Goal: Information Seeking & Learning: Learn about a topic

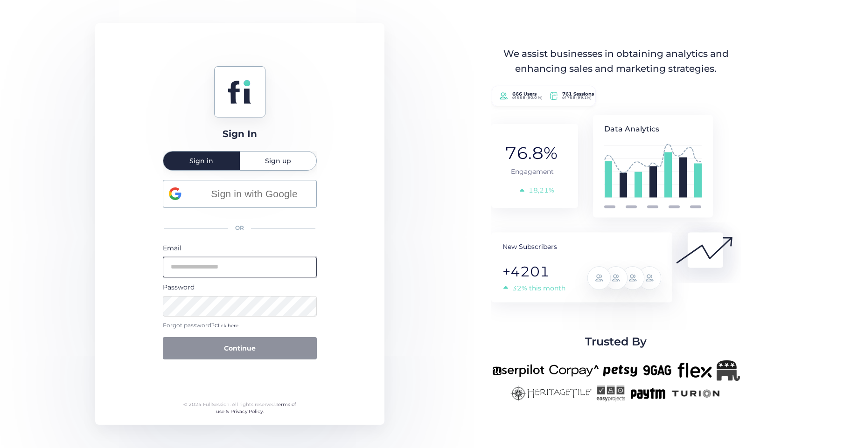
click at [201, 272] on input "email" at bounding box center [240, 267] width 154 height 21
paste input "**********"
type input "**********"
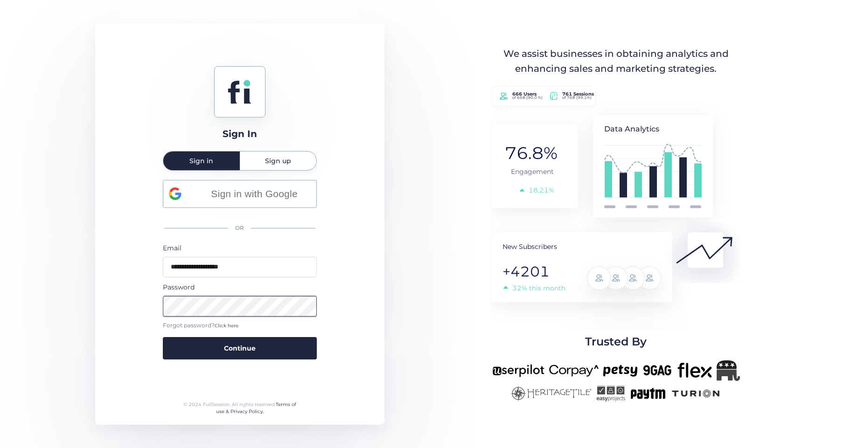
click at [163, 337] on button "Continue" at bounding box center [240, 348] width 154 height 22
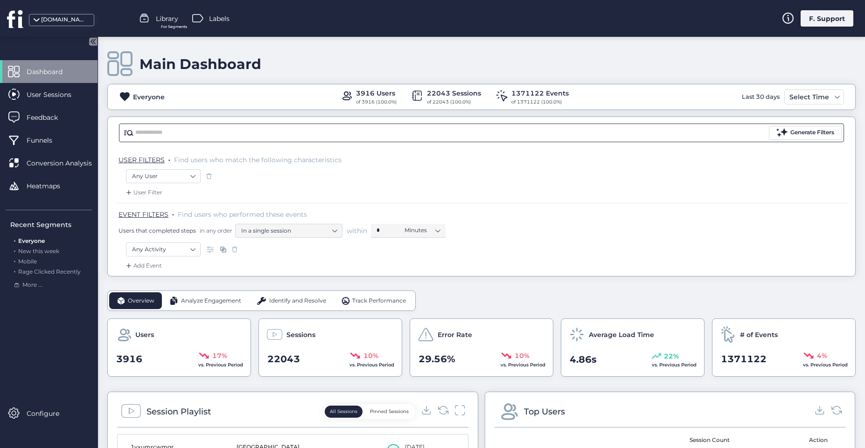
click at [143, 132] on input "text" at bounding box center [450, 133] width 631 height 14
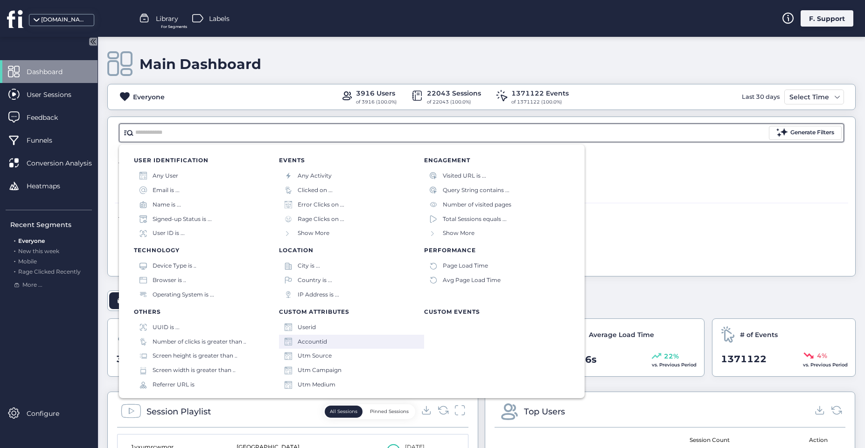
click at [314, 340] on div "Accountid" at bounding box center [312, 342] width 29 height 9
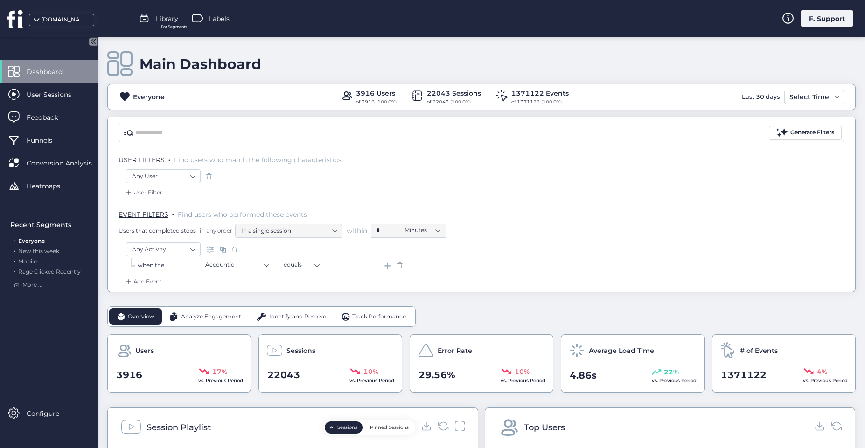
click at [342, 264] on input at bounding box center [350, 265] width 45 height 14
paste input "*****"
type input "*****"
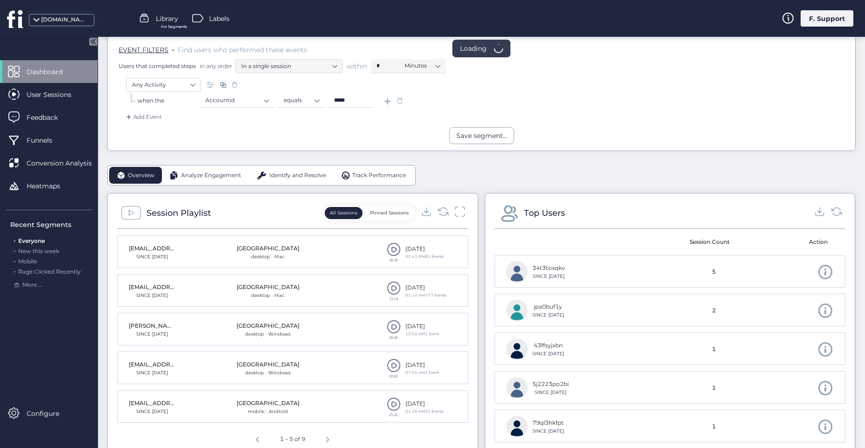
scroll to position [206, 0]
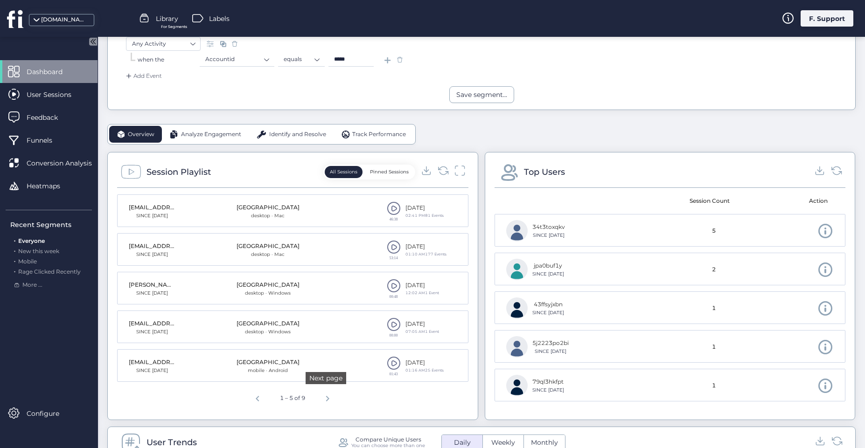
click at [323, 401] on span "Next page" at bounding box center [327, 397] width 22 height 22
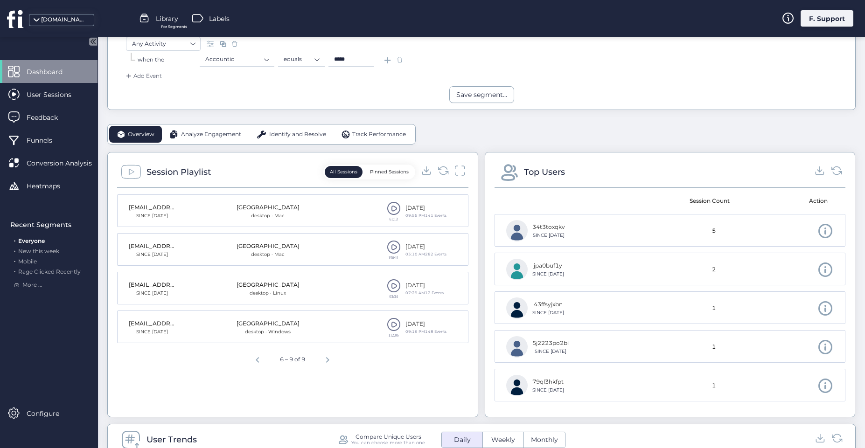
click at [387, 323] on span at bounding box center [394, 325] width 14 height 14
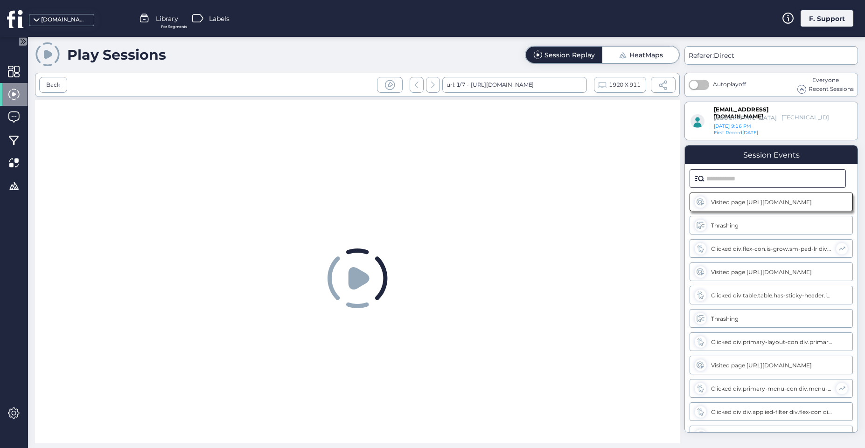
click at [756, 180] on input "text" at bounding box center [773, 179] width 134 height 18
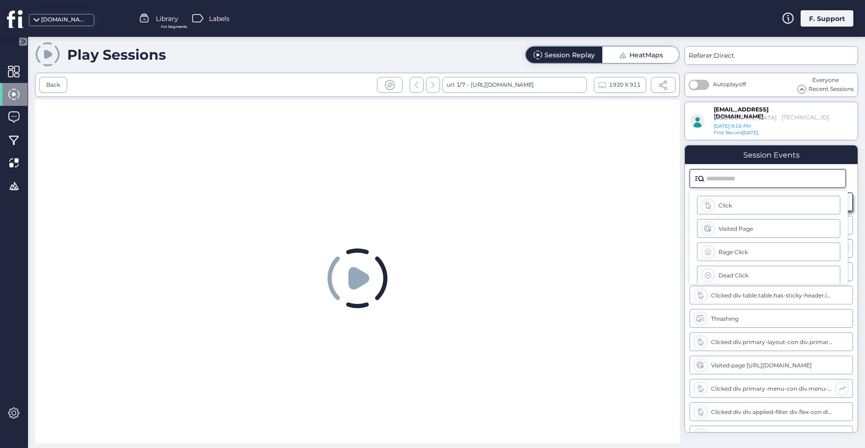
paste input "**********"
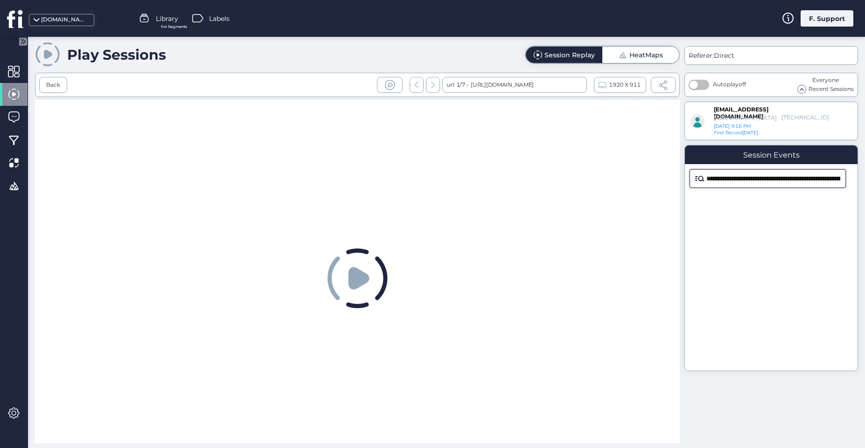
scroll to position [0, 85]
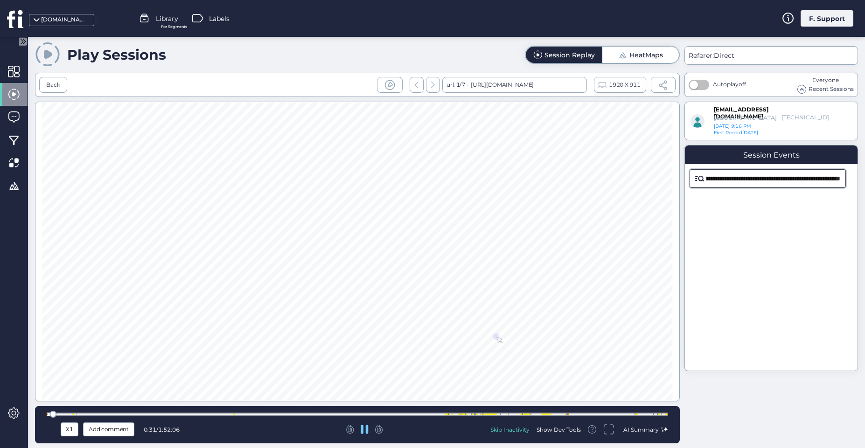
type input "**********"
click at [822, 183] on input "**********" at bounding box center [773, 179] width 134 height 18
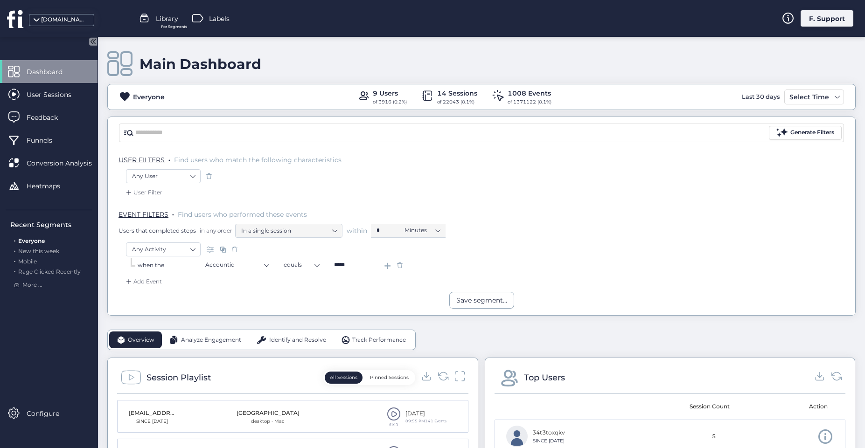
click at [136, 282] on div "Add Event" at bounding box center [143, 281] width 38 height 9
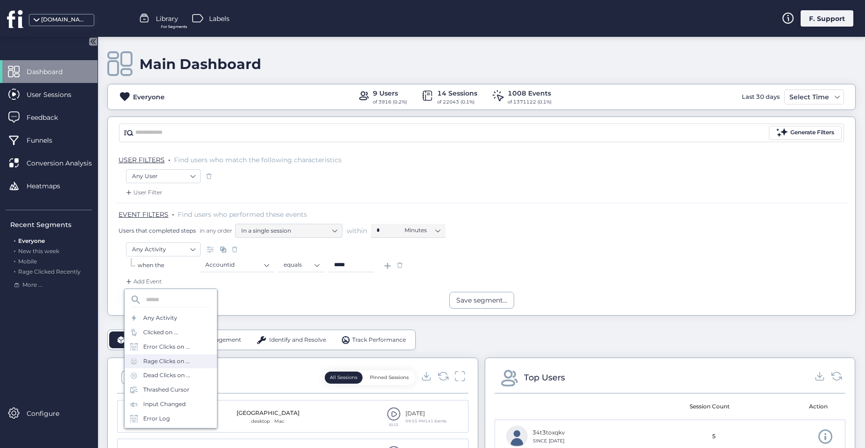
click at [161, 362] on div "Rage Clicks on ..." at bounding box center [166, 361] width 47 height 9
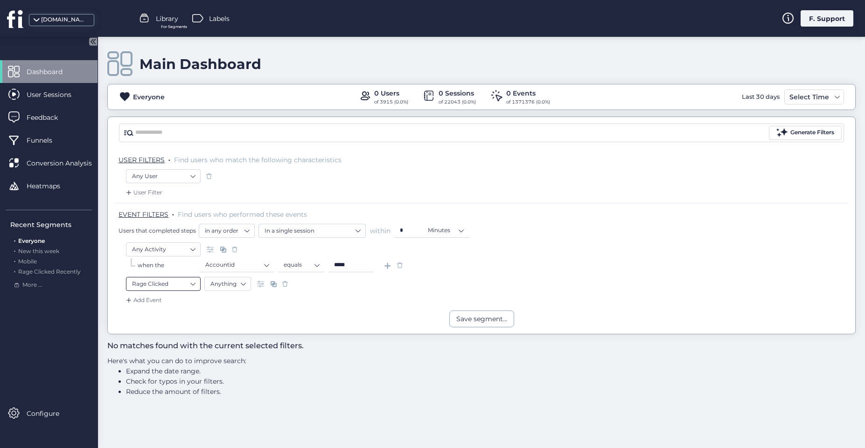
click at [181, 284] on nz-select-item "Rage Clicked" at bounding box center [163, 284] width 62 height 14
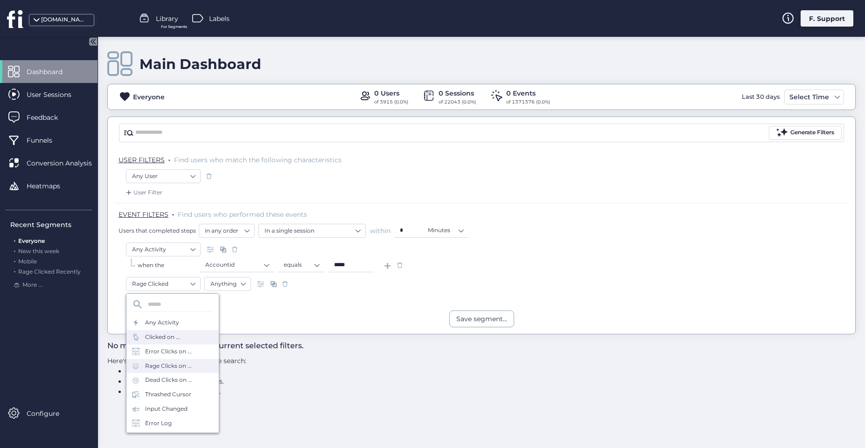
click at [173, 333] on div "Clicked on ..." at bounding box center [162, 337] width 35 height 9
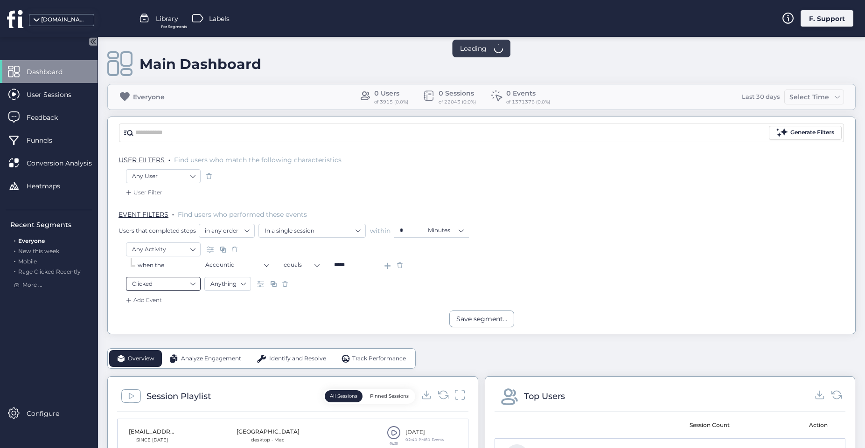
click at [172, 284] on nz-select-item "Clicked" at bounding box center [163, 284] width 62 height 14
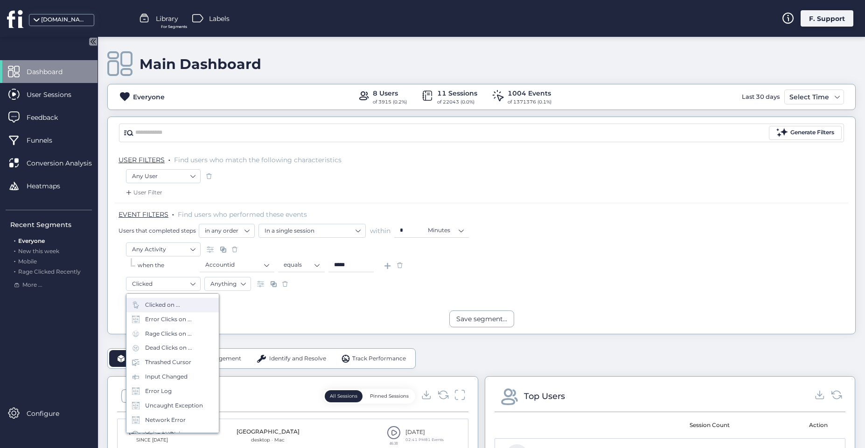
scroll to position [41, 0]
click at [179, 428] on div "Visited URL is ..." at bounding box center [166, 425] width 43 height 9
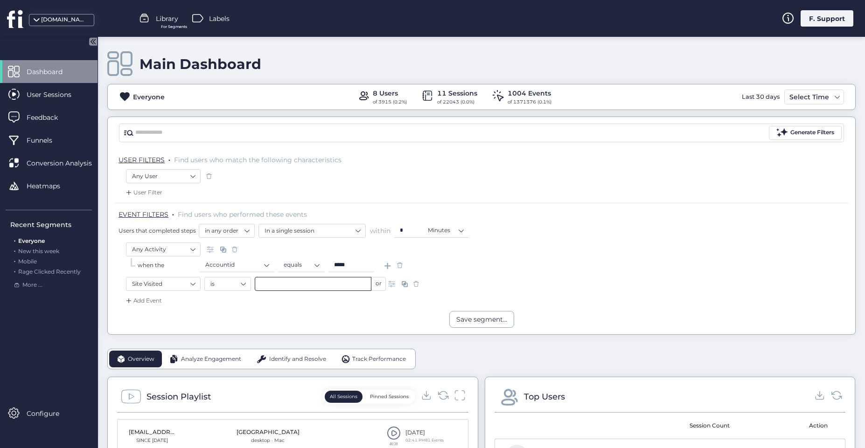
click at [290, 289] on input "text" at bounding box center [313, 284] width 117 height 14
paste input "**********"
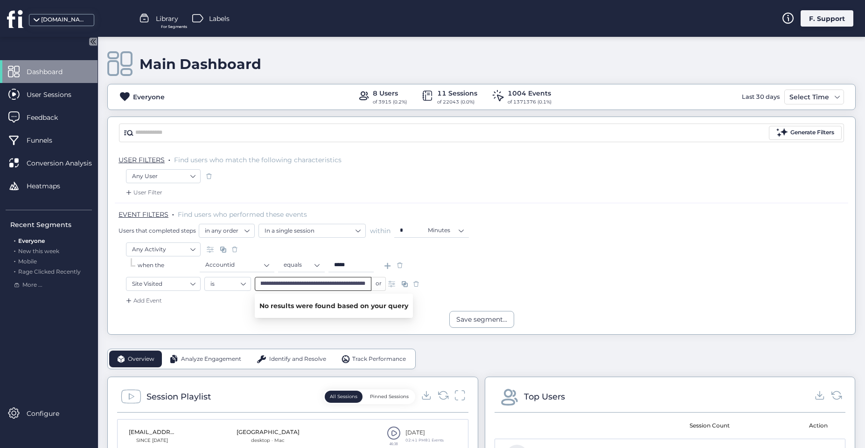
type input "**********"
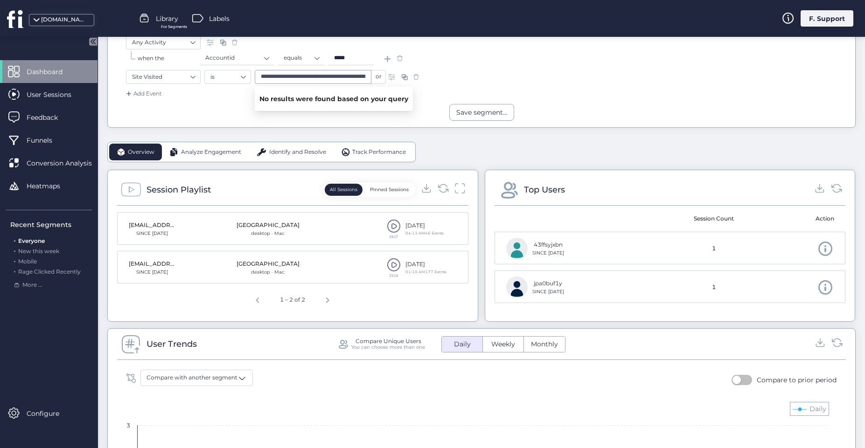
click at [388, 265] on span at bounding box center [394, 265] width 14 height 14
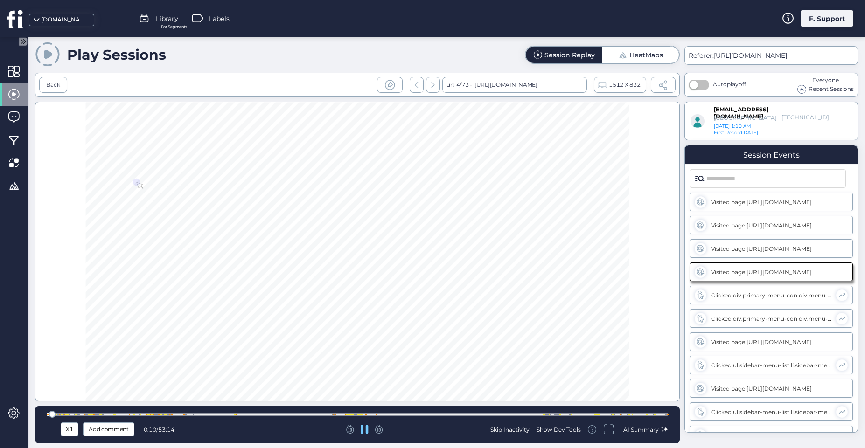
click at [376, 431] on icon at bounding box center [379, 429] width 8 height 8
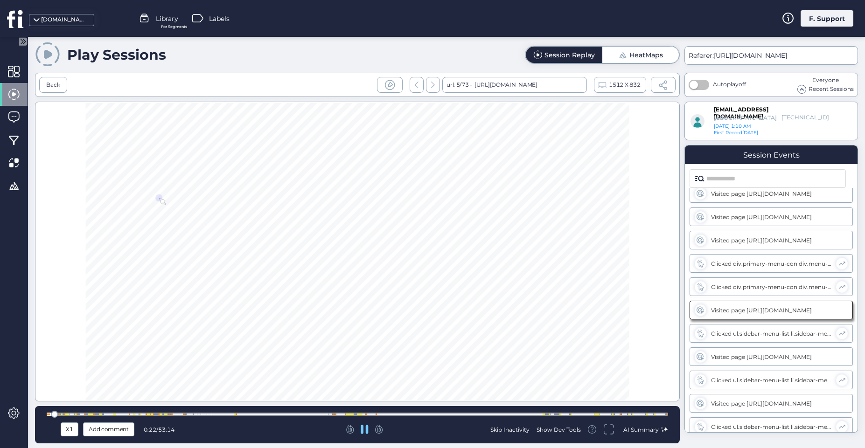
click at [376, 431] on icon at bounding box center [379, 429] width 8 height 8
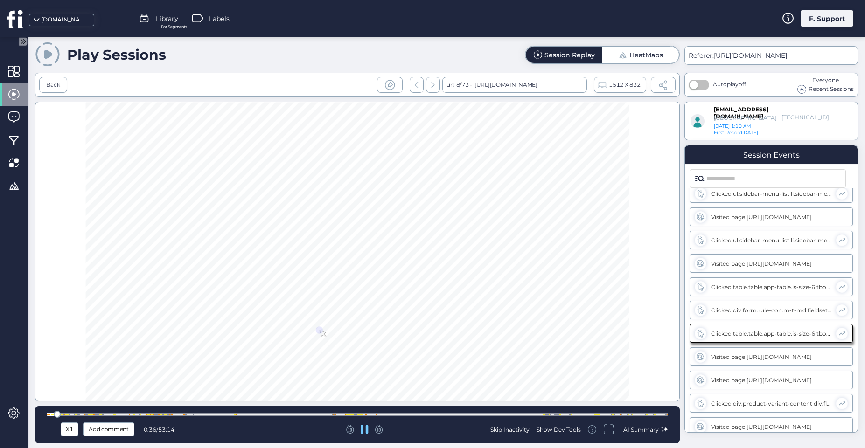
scroll to position [242, 0]
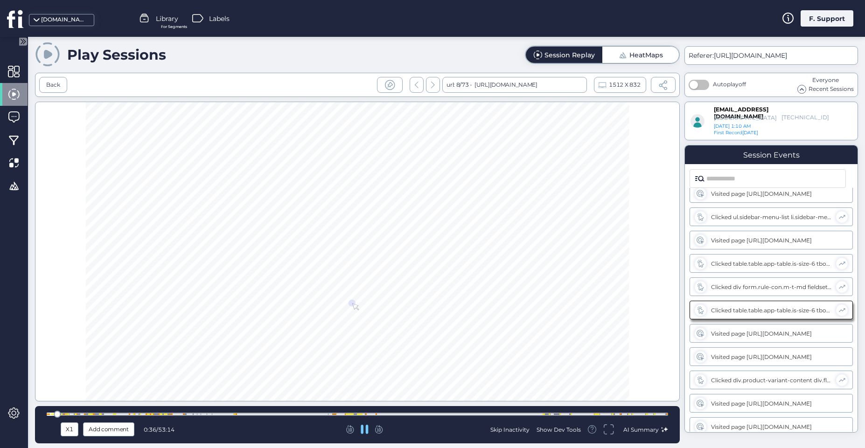
click at [376, 431] on icon at bounding box center [379, 429] width 8 height 8
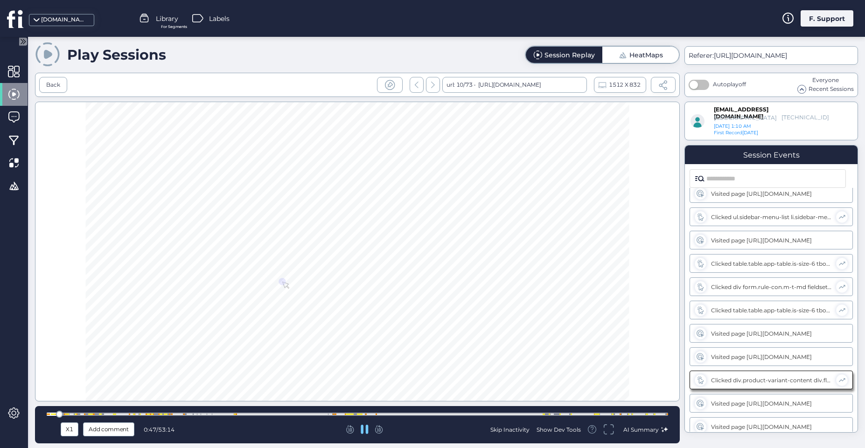
scroll to position [312, 0]
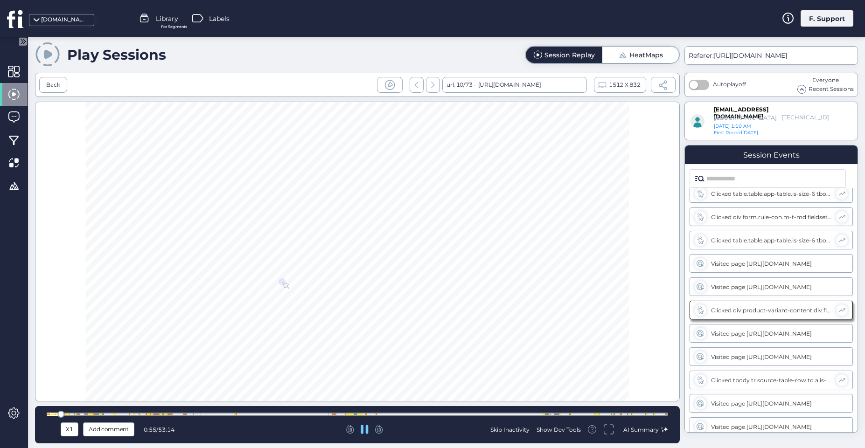
click at [376, 431] on icon at bounding box center [379, 429] width 8 height 8
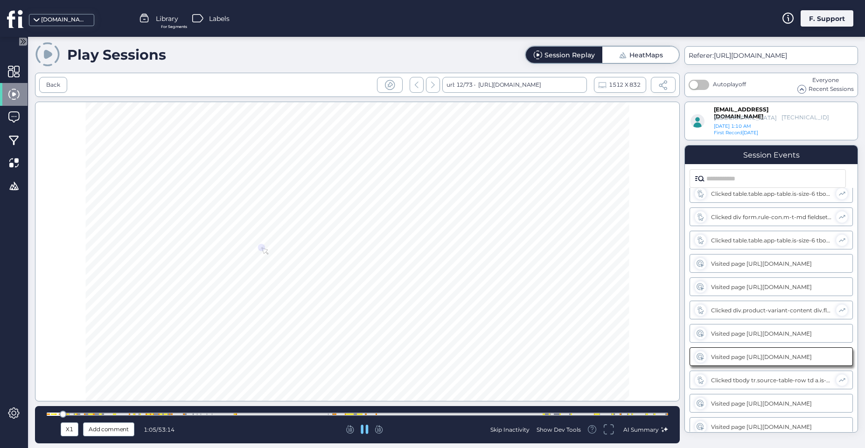
click at [376, 431] on icon at bounding box center [379, 429] width 8 height 8
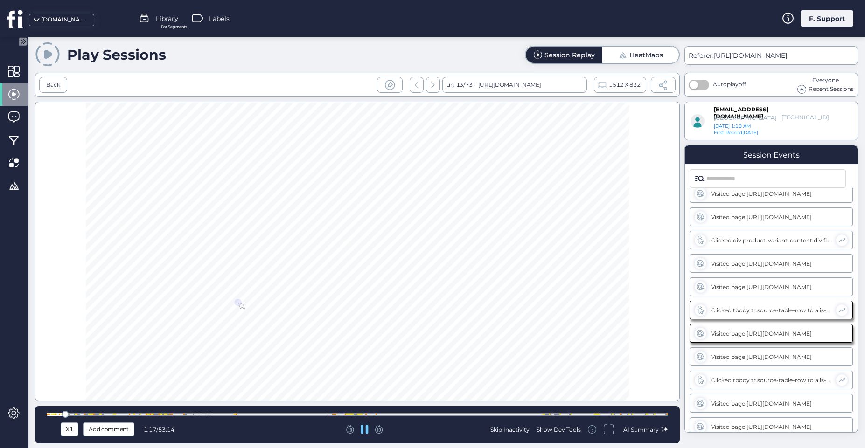
click at [376, 431] on icon at bounding box center [379, 429] width 8 height 8
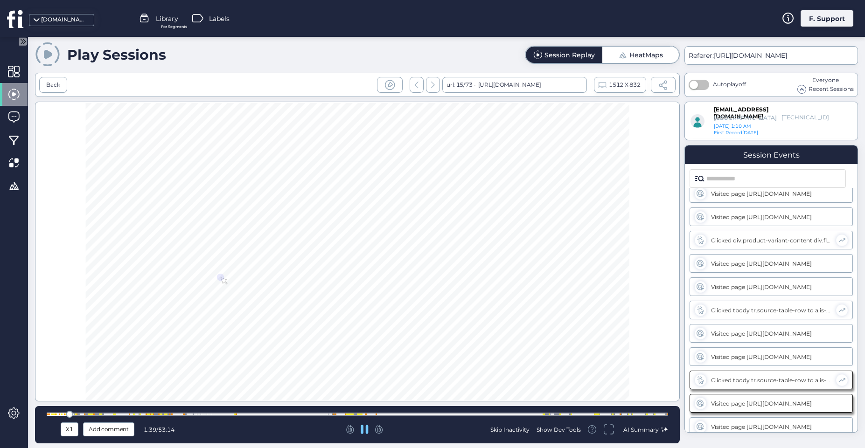
scroll to position [451, 0]
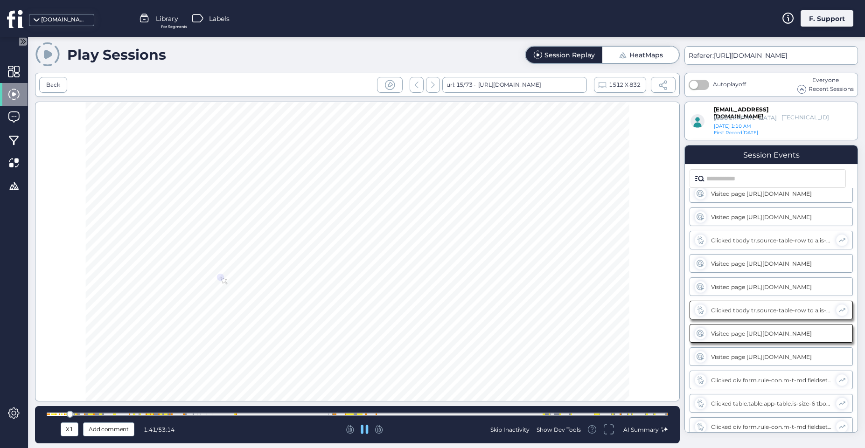
click at [376, 431] on icon at bounding box center [379, 429] width 8 height 8
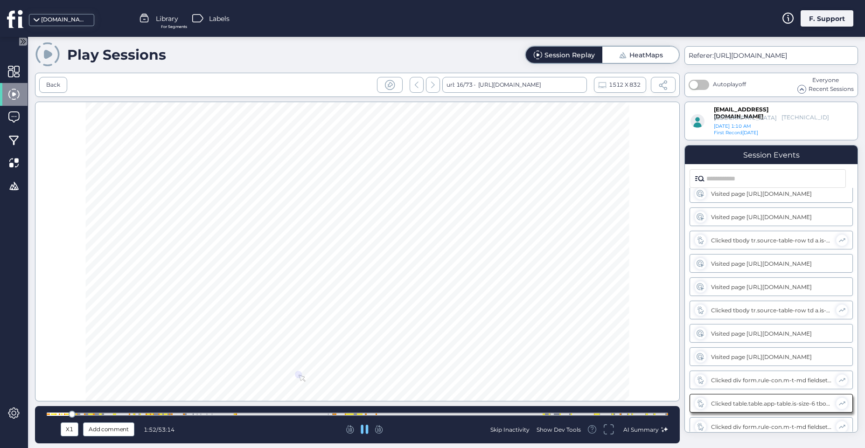
scroll to position [545, 0]
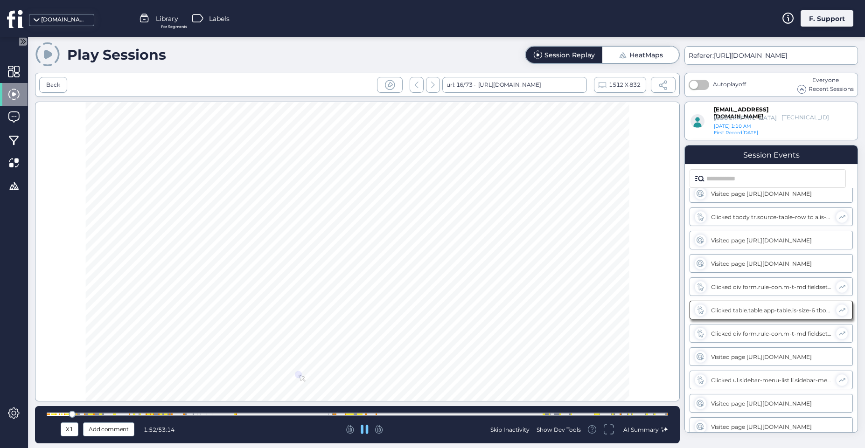
click at [376, 431] on icon at bounding box center [379, 429] width 8 height 8
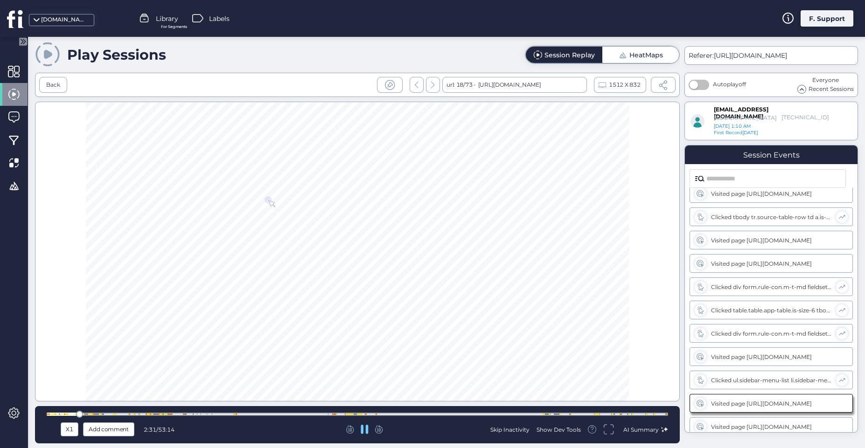
scroll to position [638, 0]
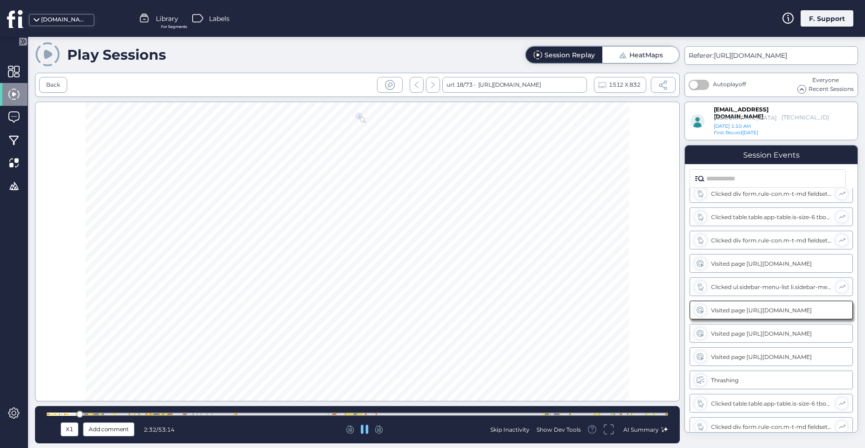
click at [376, 431] on icon at bounding box center [379, 429] width 8 height 8
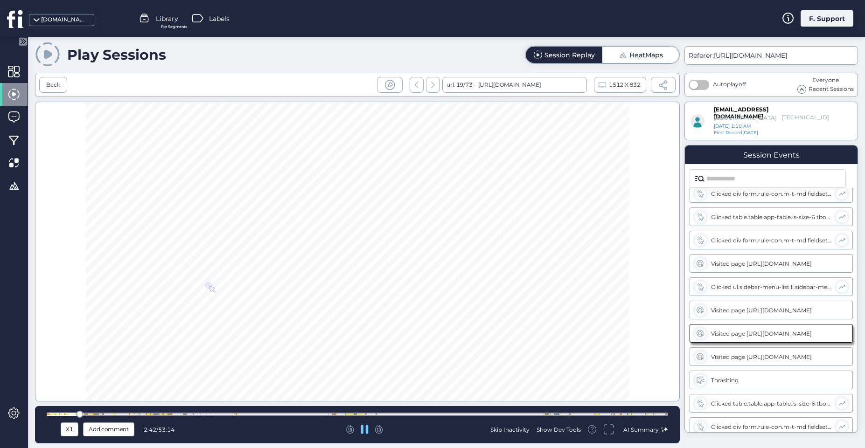
scroll to position [661, 0]
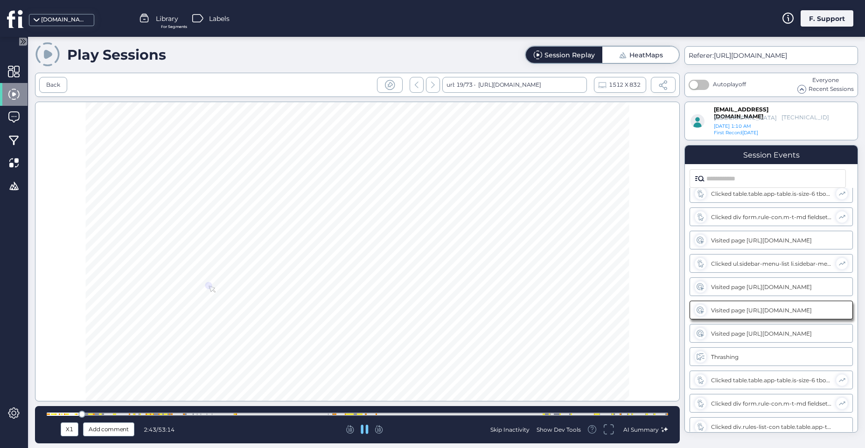
click at [376, 431] on icon at bounding box center [379, 429] width 8 height 8
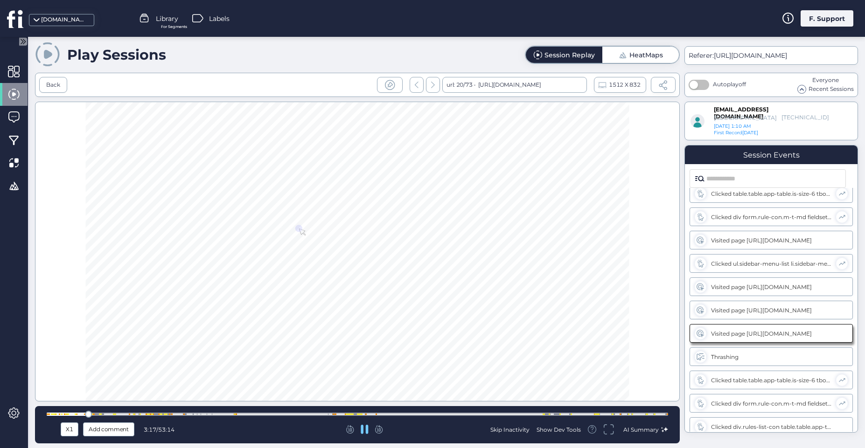
scroll to position [685, 0]
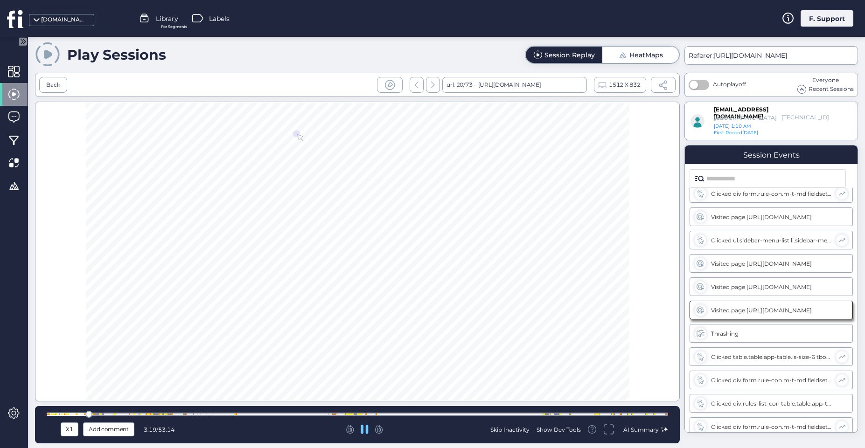
click at [381, 432] on icon at bounding box center [378, 429] width 7 height 8
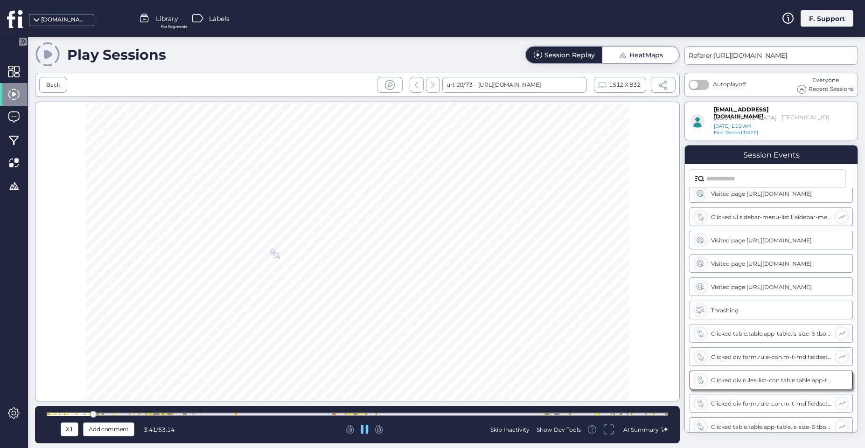
scroll to position [778, 0]
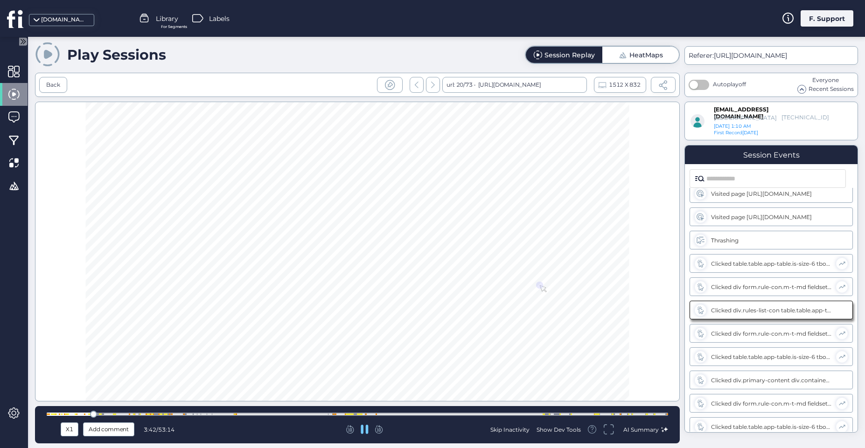
click at [381, 432] on icon at bounding box center [378, 429] width 7 height 8
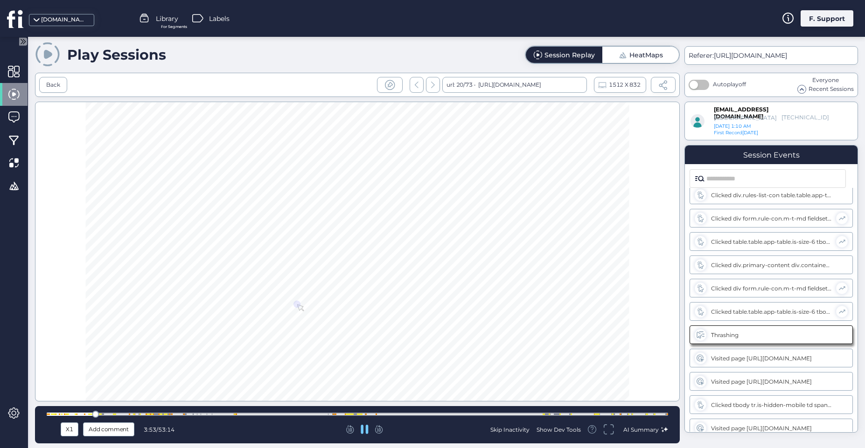
scroll to position [918, 0]
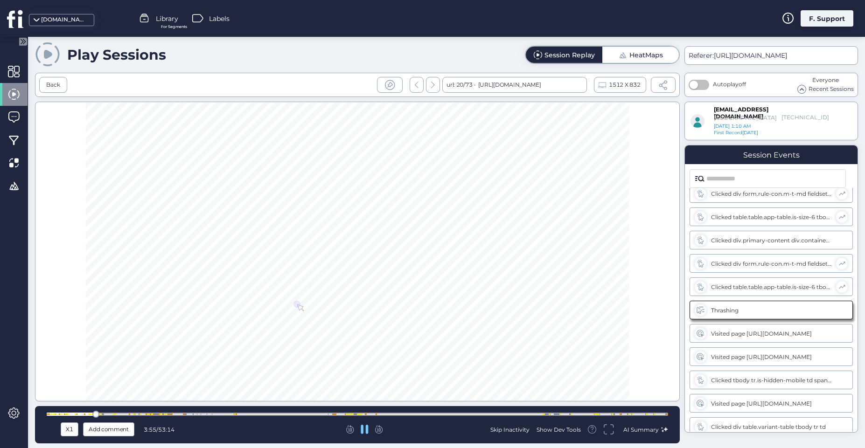
click at [381, 432] on icon at bounding box center [378, 429] width 7 height 8
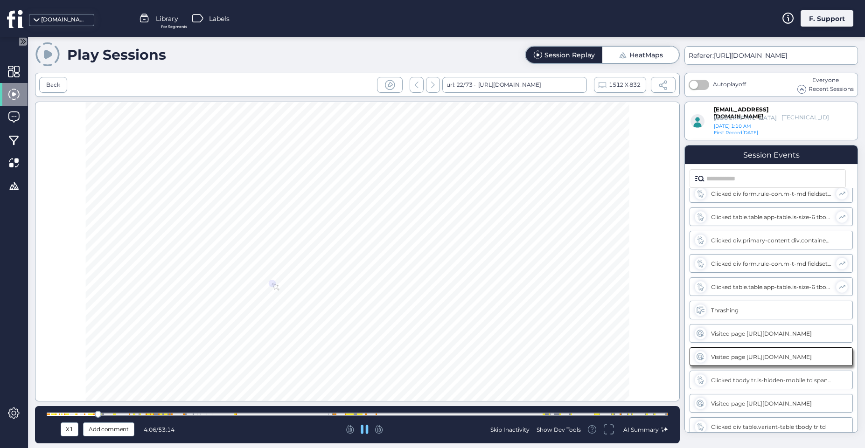
scroll to position [964, 0]
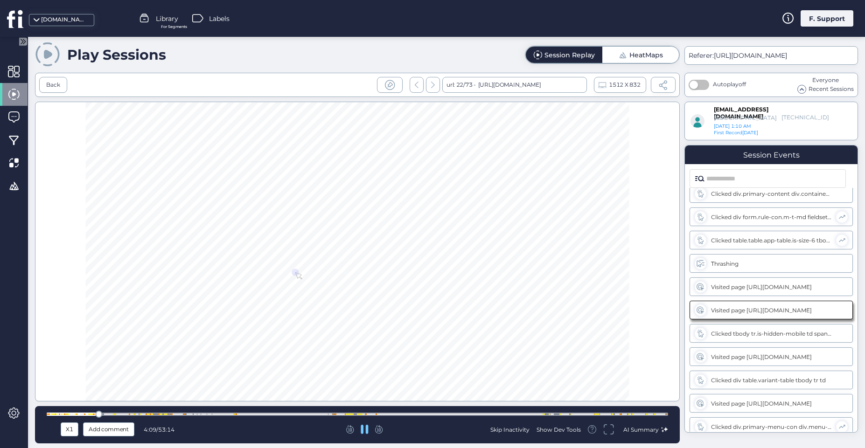
click at [381, 432] on icon at bounding box center [378, 429] width 7 height 8
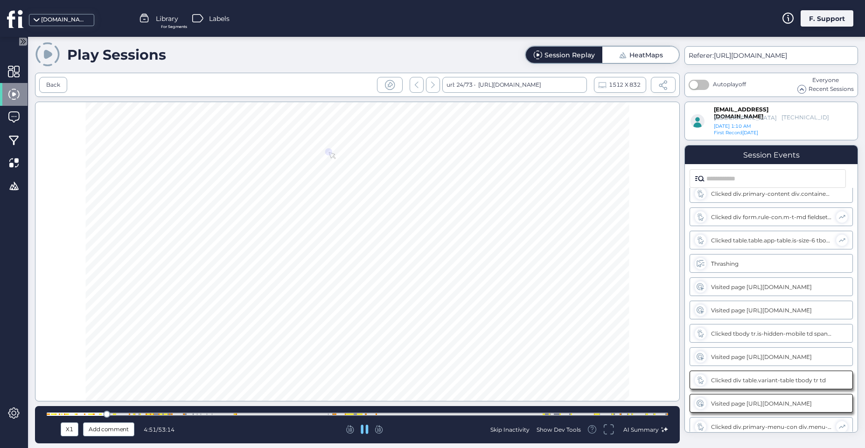
scroll to position [1034, 0]
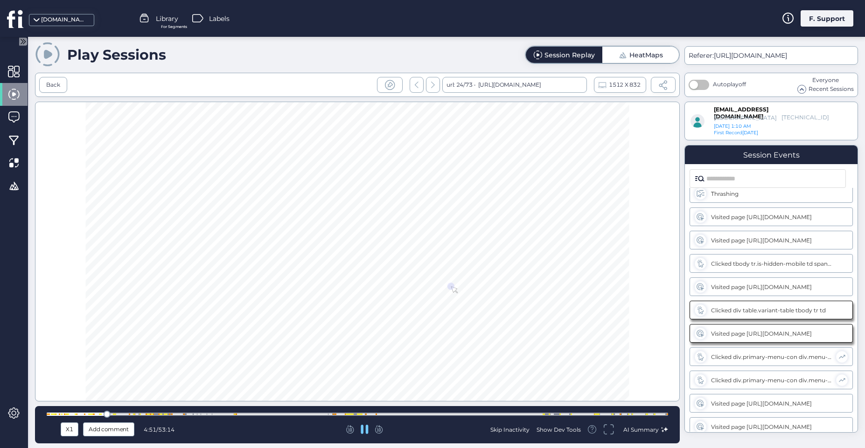
click at [381, 432] on icon at bounding box center [378, 429] width 7 height 8
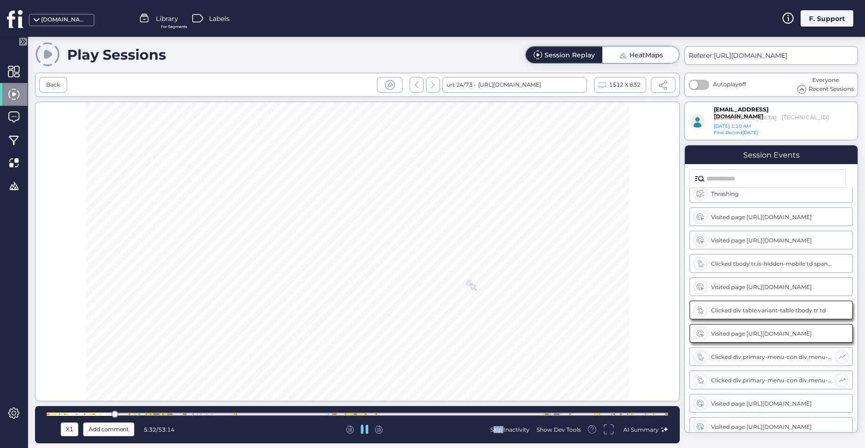
click at [381, 432] on icon at bounding box center [378, 429] width 7 height 8
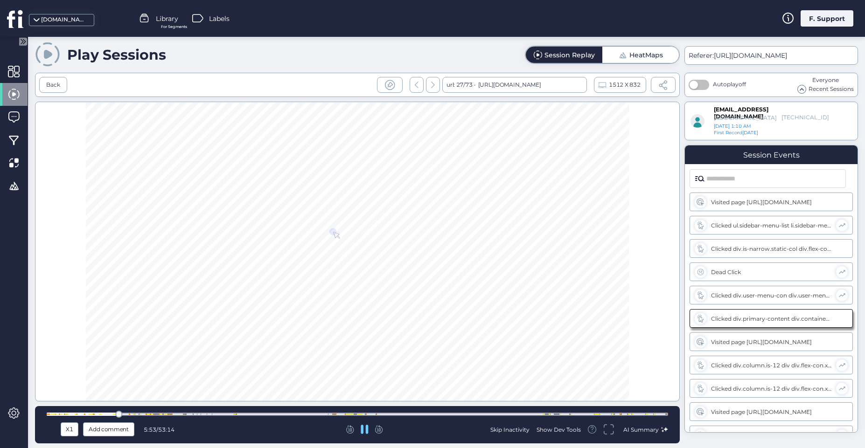
scroll to position [1314, 0]
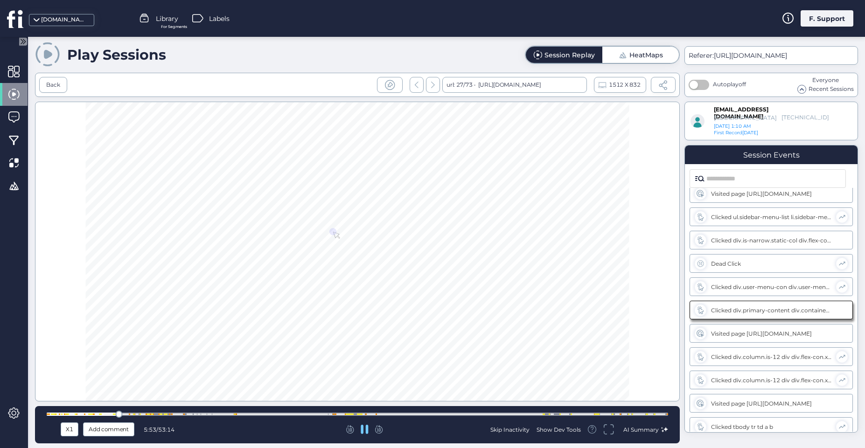
click at [381, 432] on icon at bounding box center [378, 429] width 7 height 8
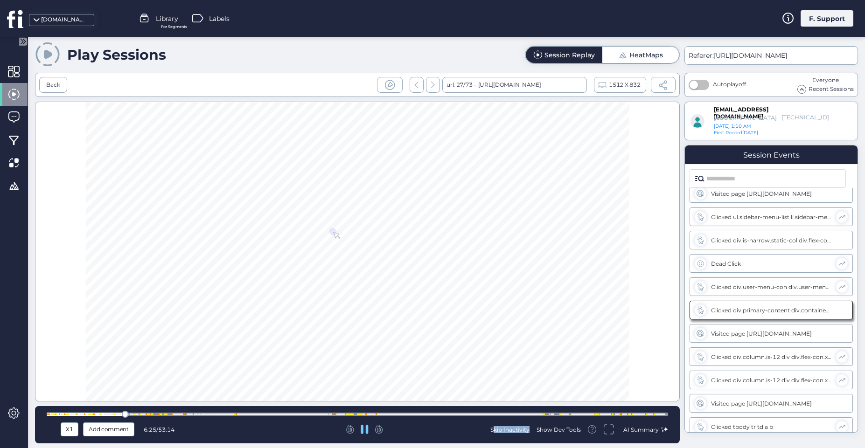
click at [381, 432] on icon at bounding box center [378, 429] width 7 height 8
click at [143, 414] on div at bounding box center [357, 414] width 621 height 3
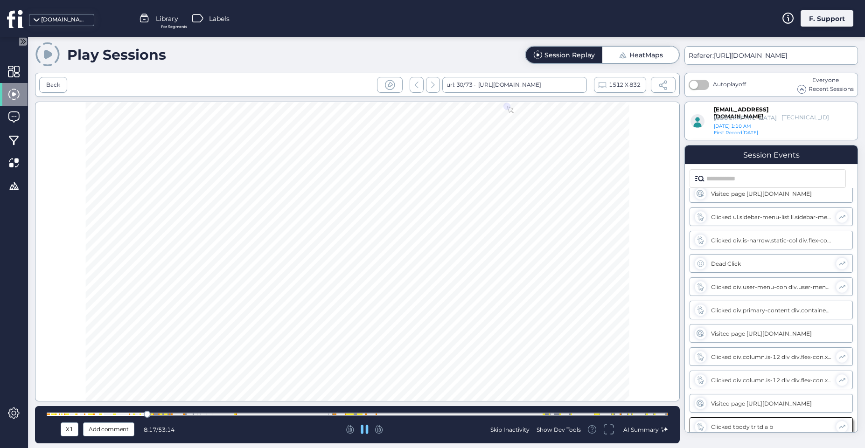
scroll to position [1431, 0]
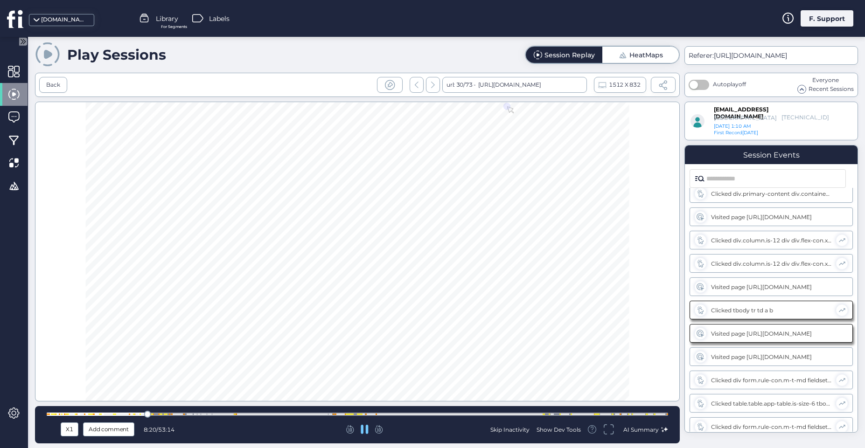
click at [166, 416] on div at bounding box center [357, 414] width 621 height 7
click at [167, 414] on div at bounding box center [166, 414] width 1 height 1
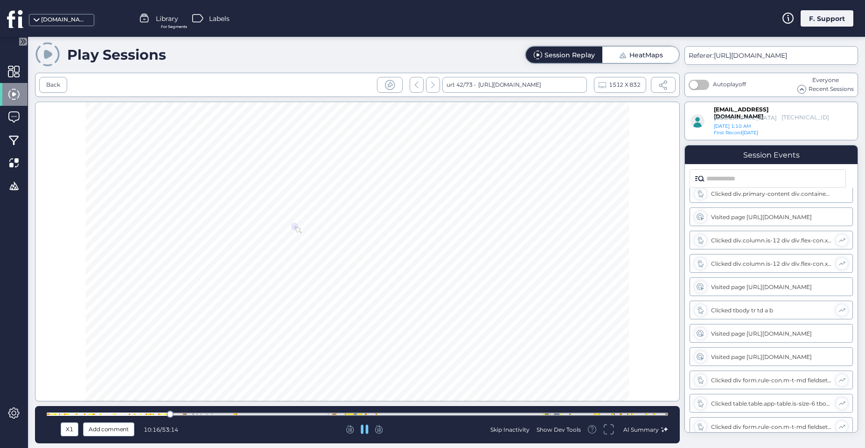
scroll to position [2107, 0]
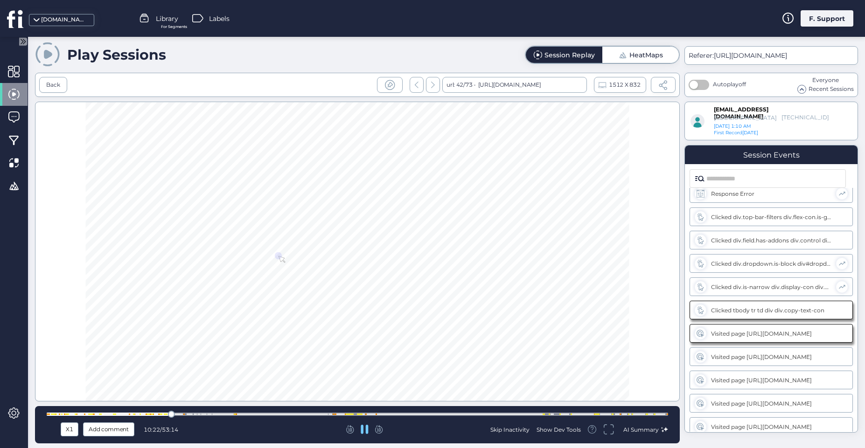
click at [380, 429] on icon at bounding box center [378, 428] width 5 height 7
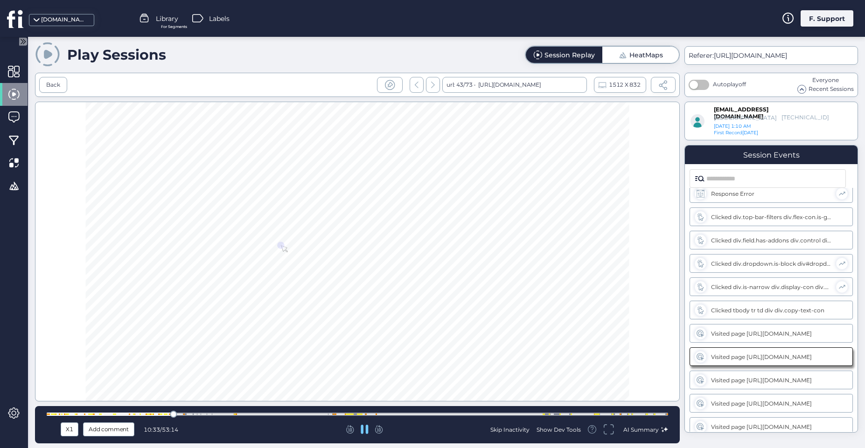
scroll to position [2154, 0]
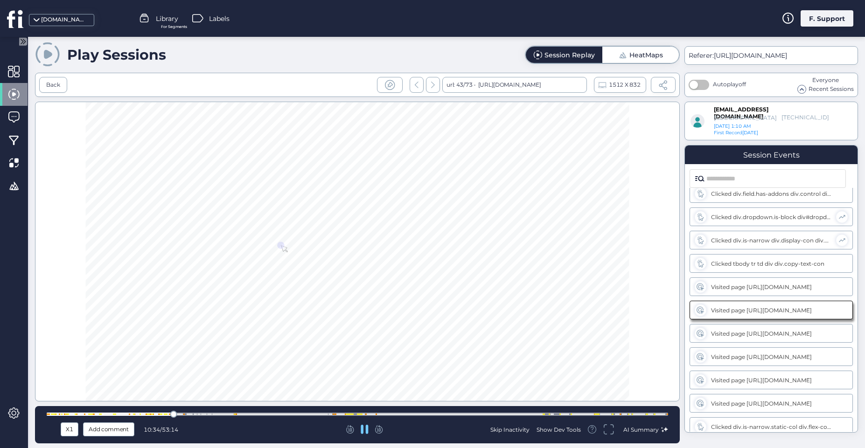
click at [380, 429] on icon at bounding box center [378, 428] width 5 height 7
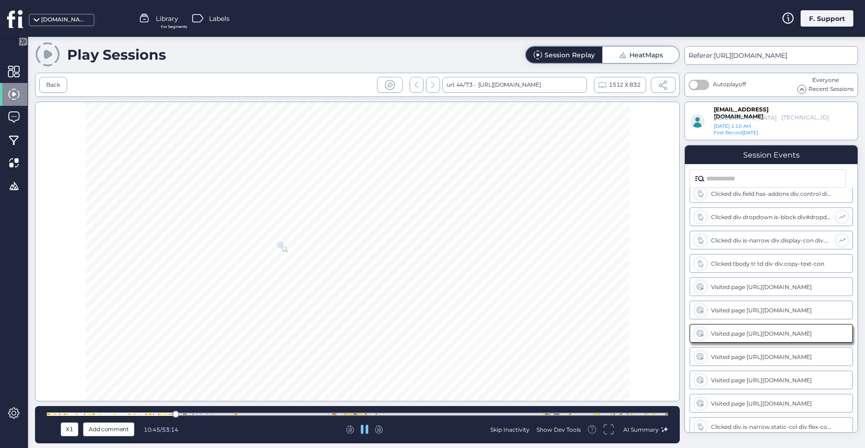
click at [380, 429] on icon at bounding box center [378, 428] width 5 height 7
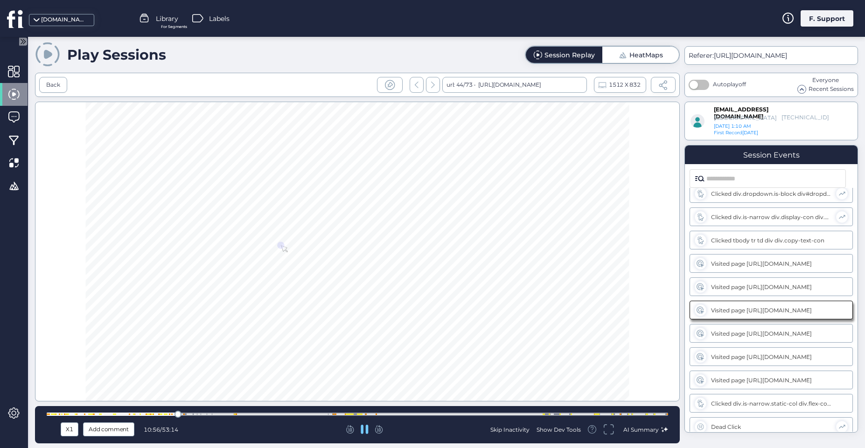
click at [380, 429] on icon at bounding box center [378, 428] width 5 height 7
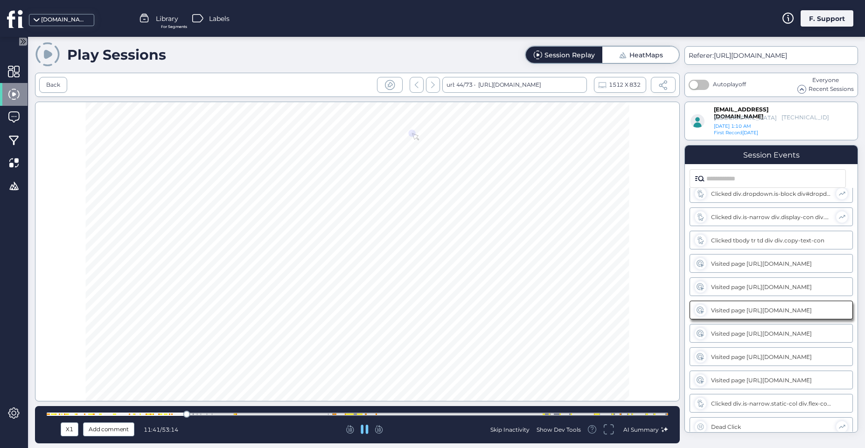
click at [380, 429] on icon at bounding box center [378, 428] width 5 height 7
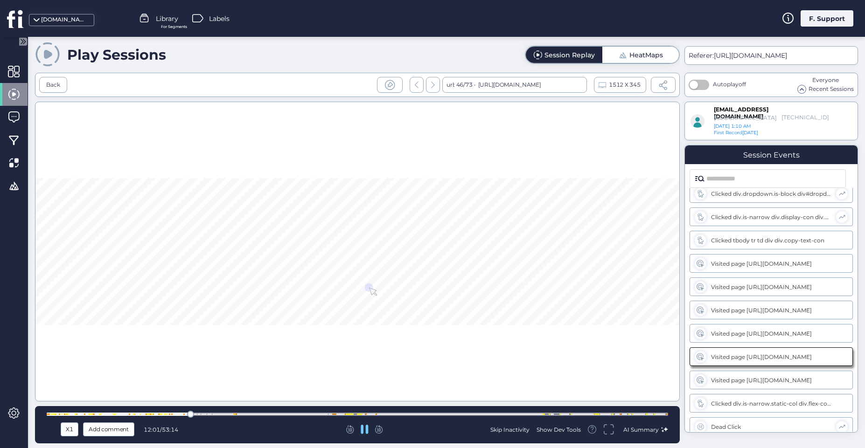
scroll to position [2224, 0]
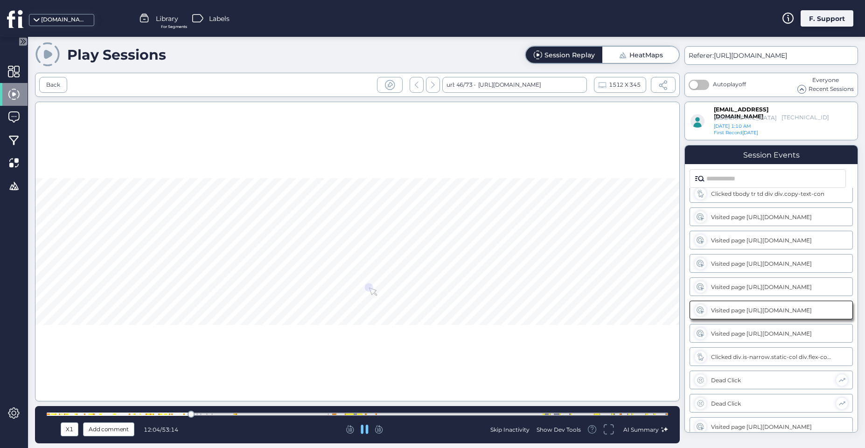
click at [380, 429] on icon at bounding box center [378, 428] width 5 height 7
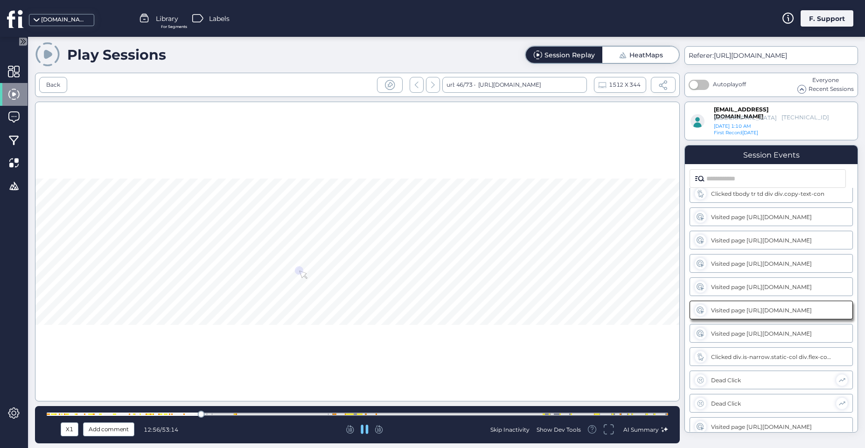
click at [380, 429] on icon at bounding box center [378, 428] width 5 height 7
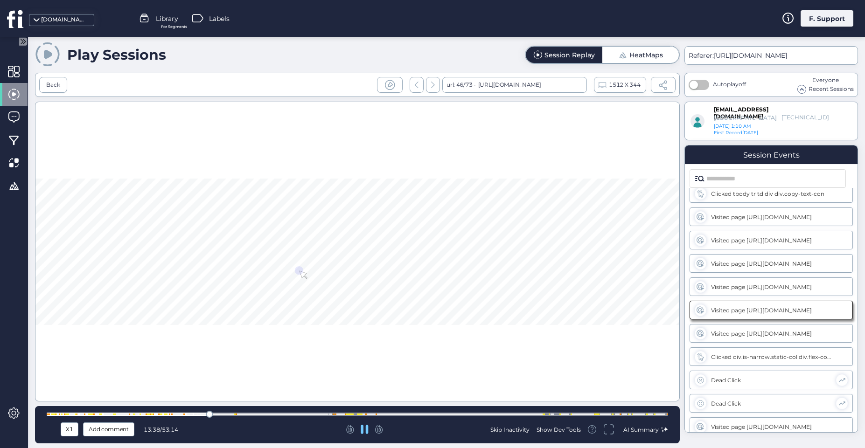
click at [380, 429] on icon at bounding box center [378, 428] width 5 height 7
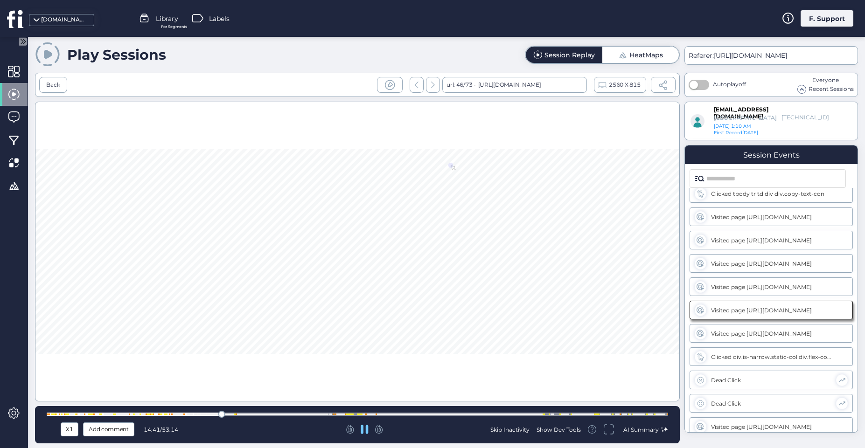
click at [380, 429] on icon at bounding box center [378, 428] width 5 height 7
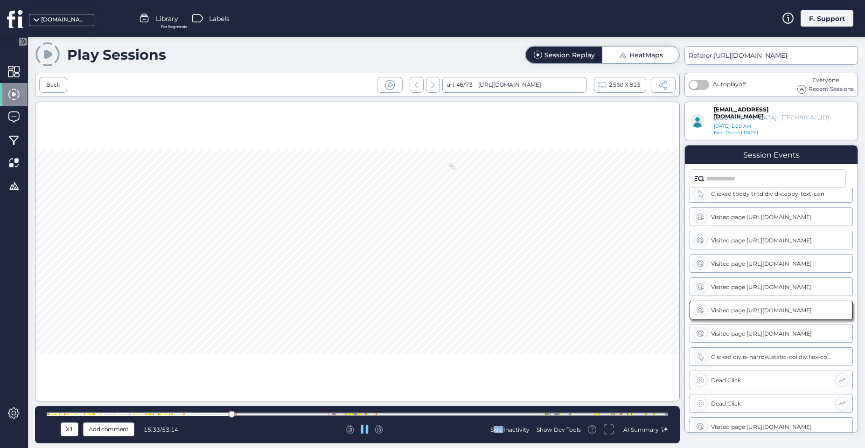
click at [380, 429] on icon at bounding box center [378, 428] width 5 height 7
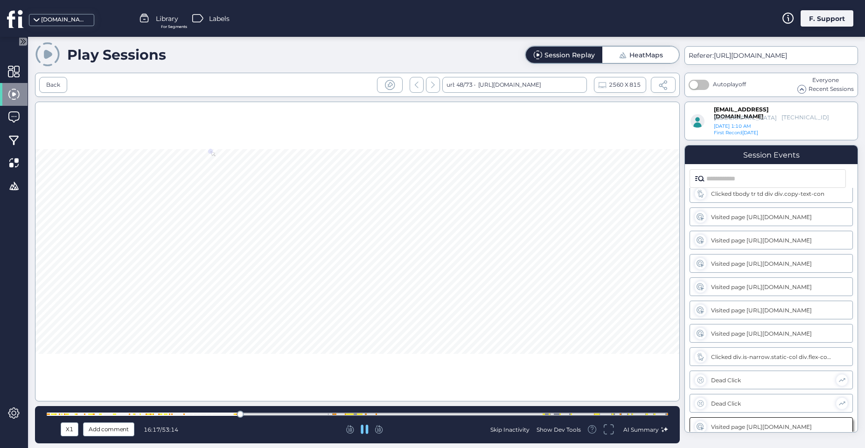
click at [379, 426] on icon at bounding box center [378, 429] width 7 height 8
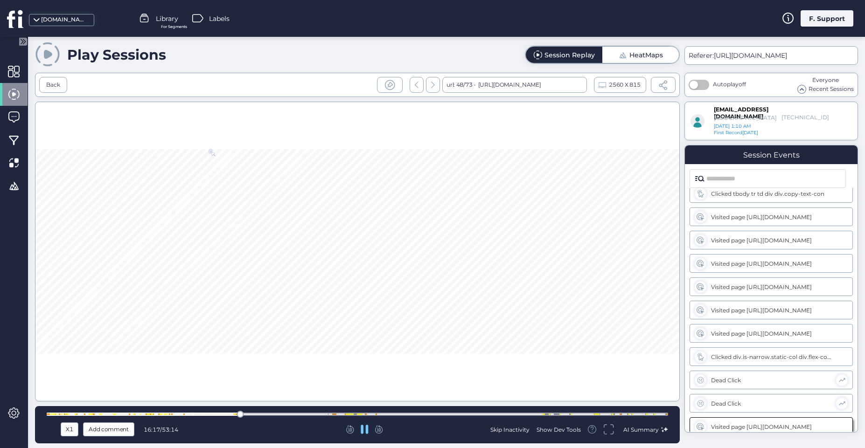
click at [379, 426] on icon at bounding box center [378, 429] width 7 height 8
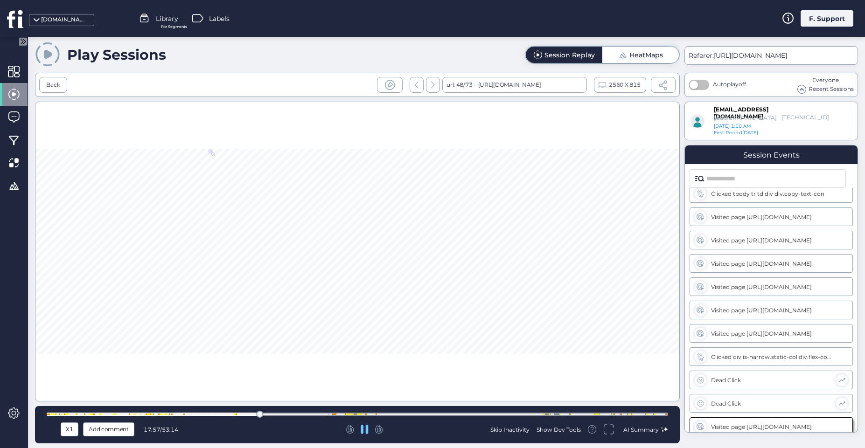
scroll to position [2340, 0]
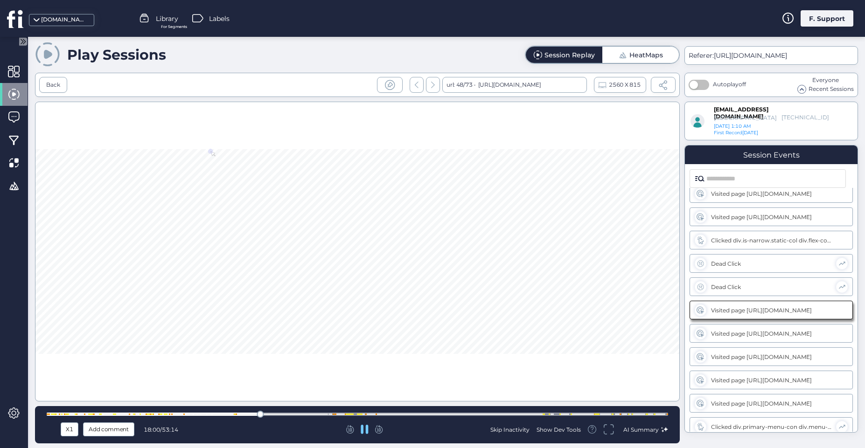
click at [379, 426] on icon at bounding box center [378, 429] width 7 height 8
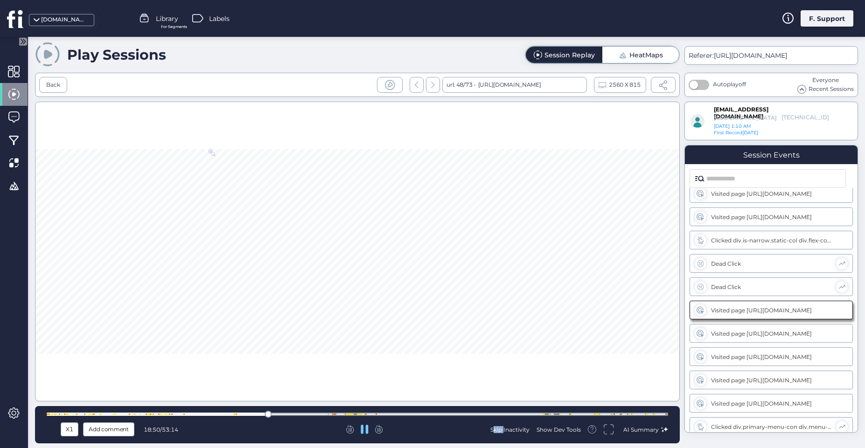
click at [379, 426] on icon at bounding box center [378, 429] width 7 height 8
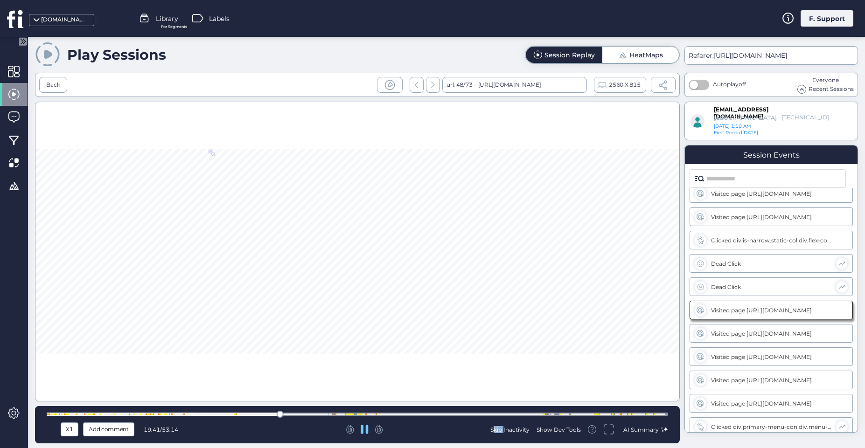
click at [379, 426] on icon at bounding box center [378, 429] width 7 height 8
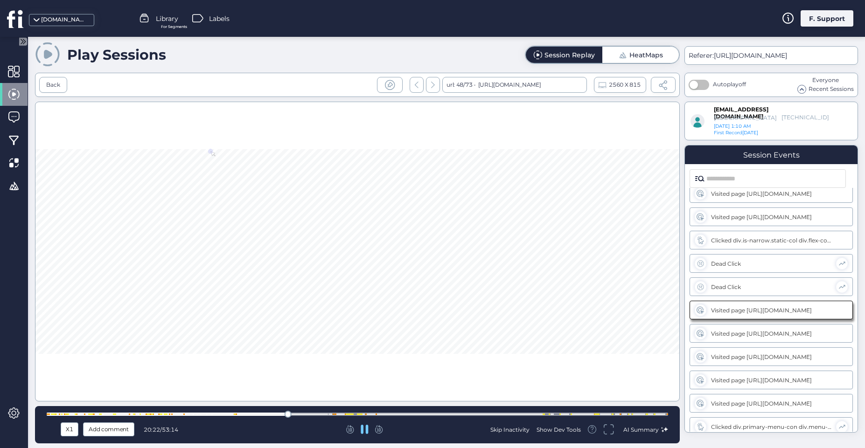
click at [379, 426] on icon at bounding box center [378, 429] width 7 height 8
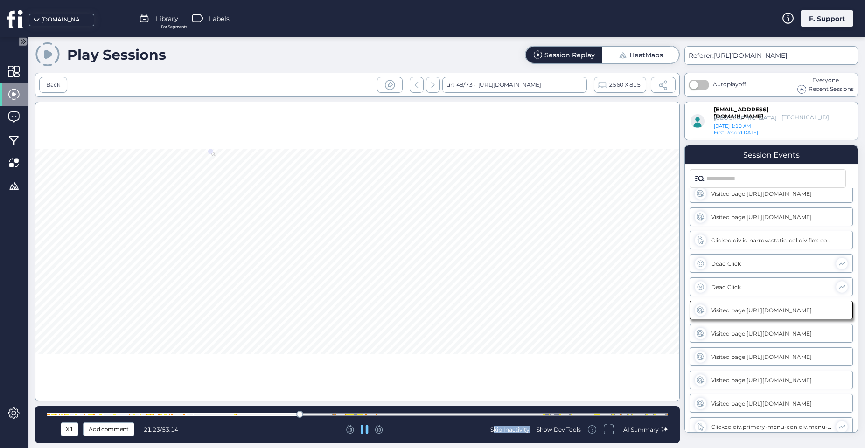
click at [379, 426] on icon at bounding box center [378, 429] width 7 height 8
click at [326, 415] on div at bounding box center [357, 414] width 621 height 3
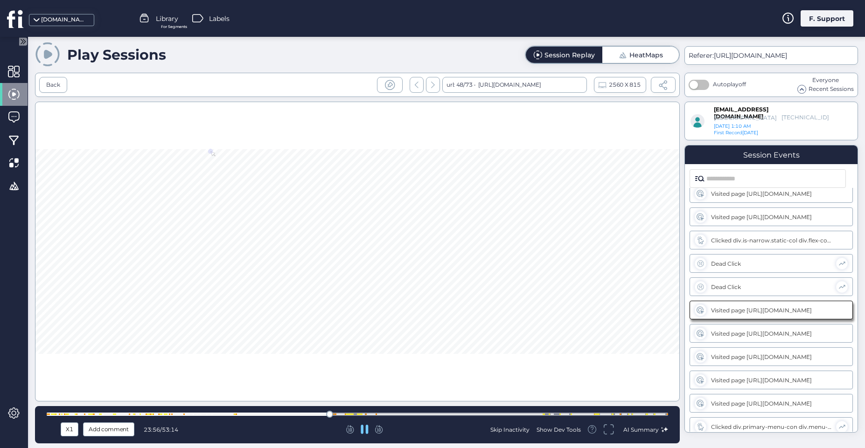
click at [378, 431] on icon at bounding box center [379, 429] width 8 height 8
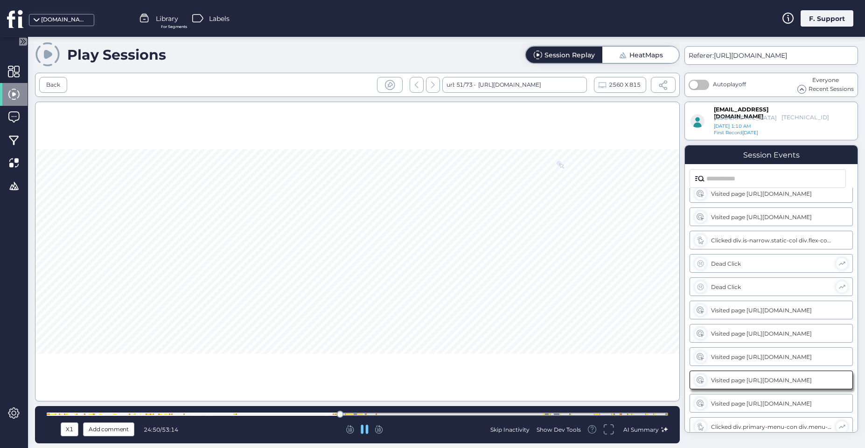
click at [378, 431] on icon at bounding box center [379, 429] width 8 height 8
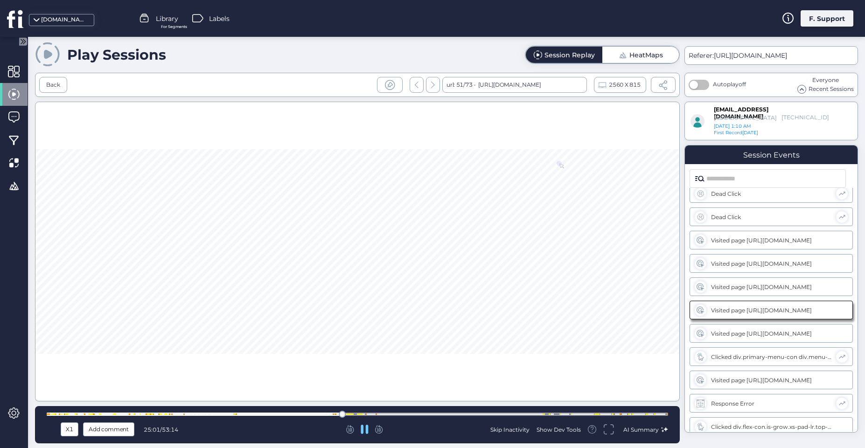
click at [378, 431] on icon at bounding box center [379, 429] width 8 height 8
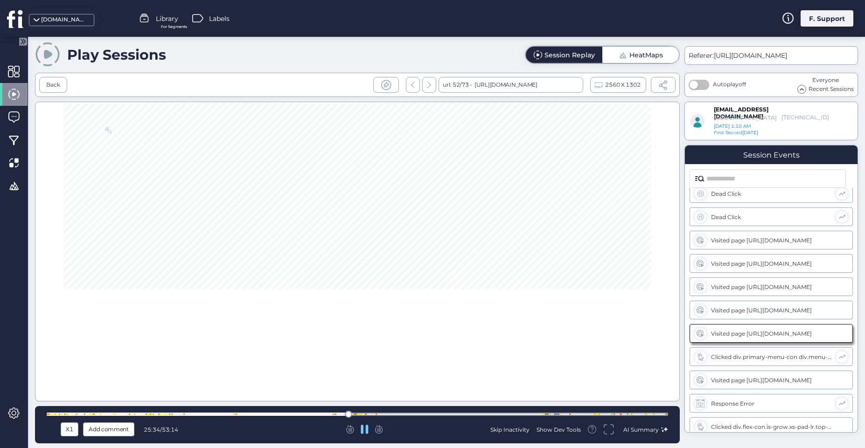
scroll to position [2434, 0]
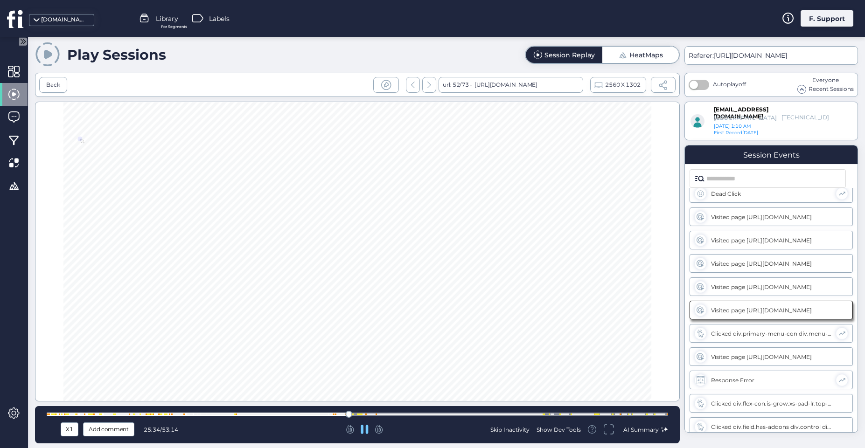
click at [378, 431] on icon at bounding box center [379, 429] width 8 height 8
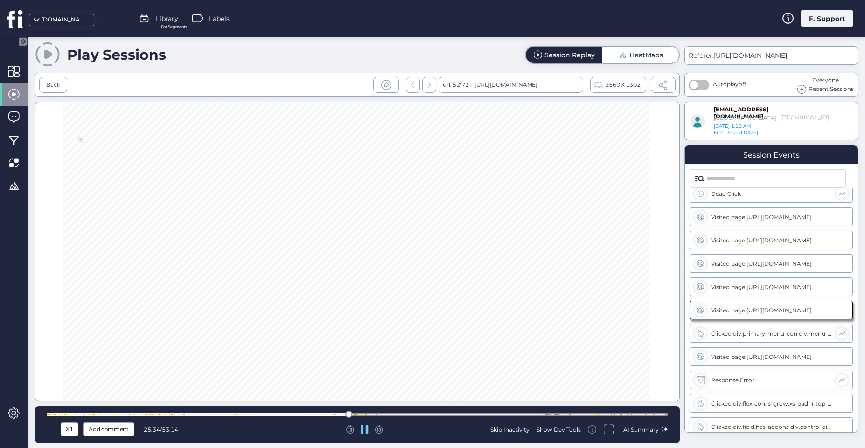
click at [378, 431] on icon at bounding box center [379, 429] width 8 height 8
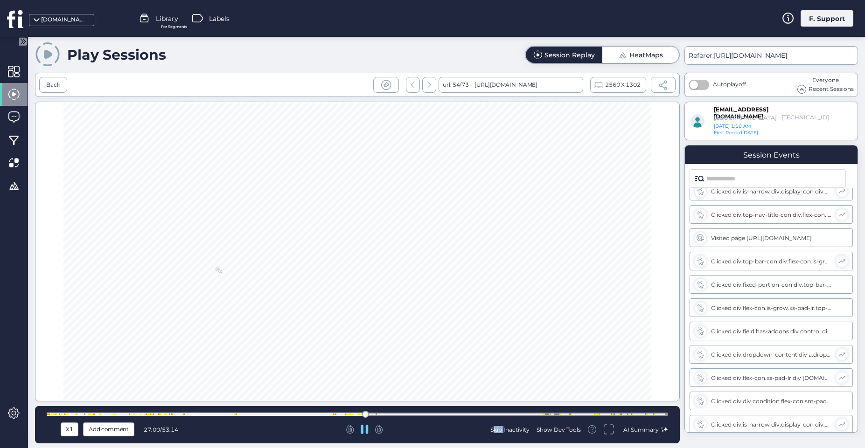
scroll to position [3040, 0]
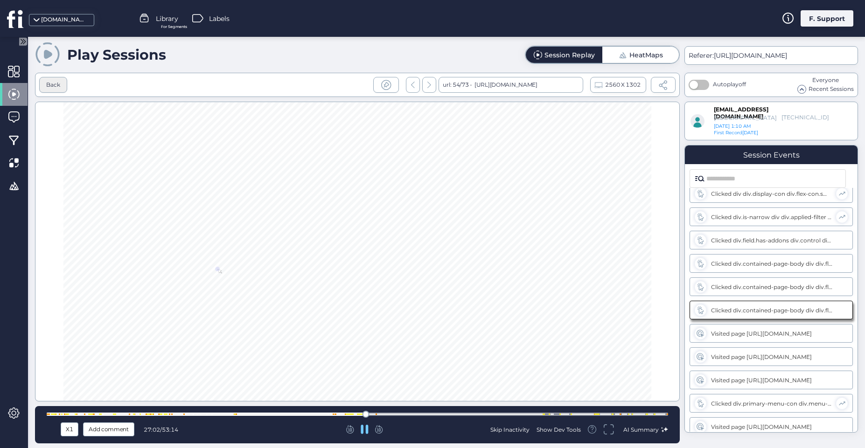
click at [53, 77] on div "Back" at bounding box center [53, 85] width 28 height 16
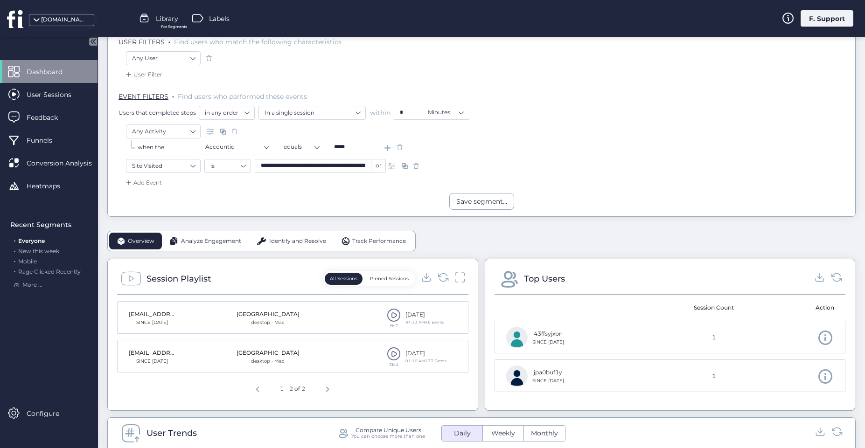
scroll to position [121, 0]
